Goal: Task Accomplishment & Management: Manage account settings

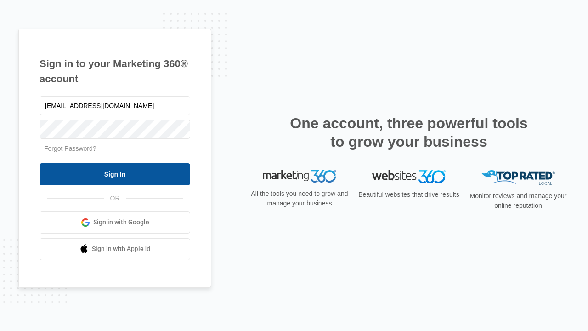
click at [115, 174] on input "Sign In" at bounding box center [115, 174] width 151 height 22
